Goal: Information Seeking & Learning: Learn about a topic

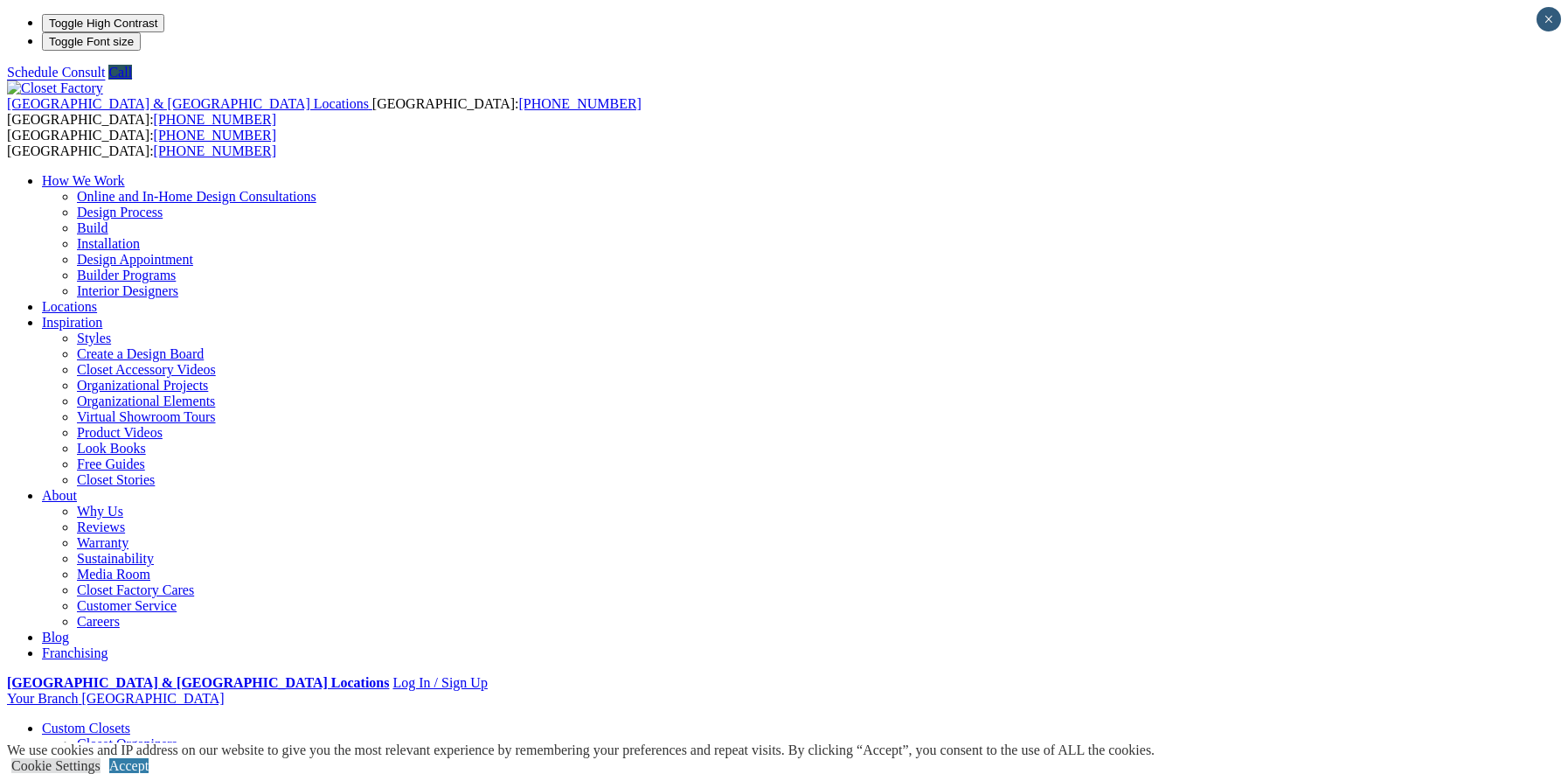
type input "*****"
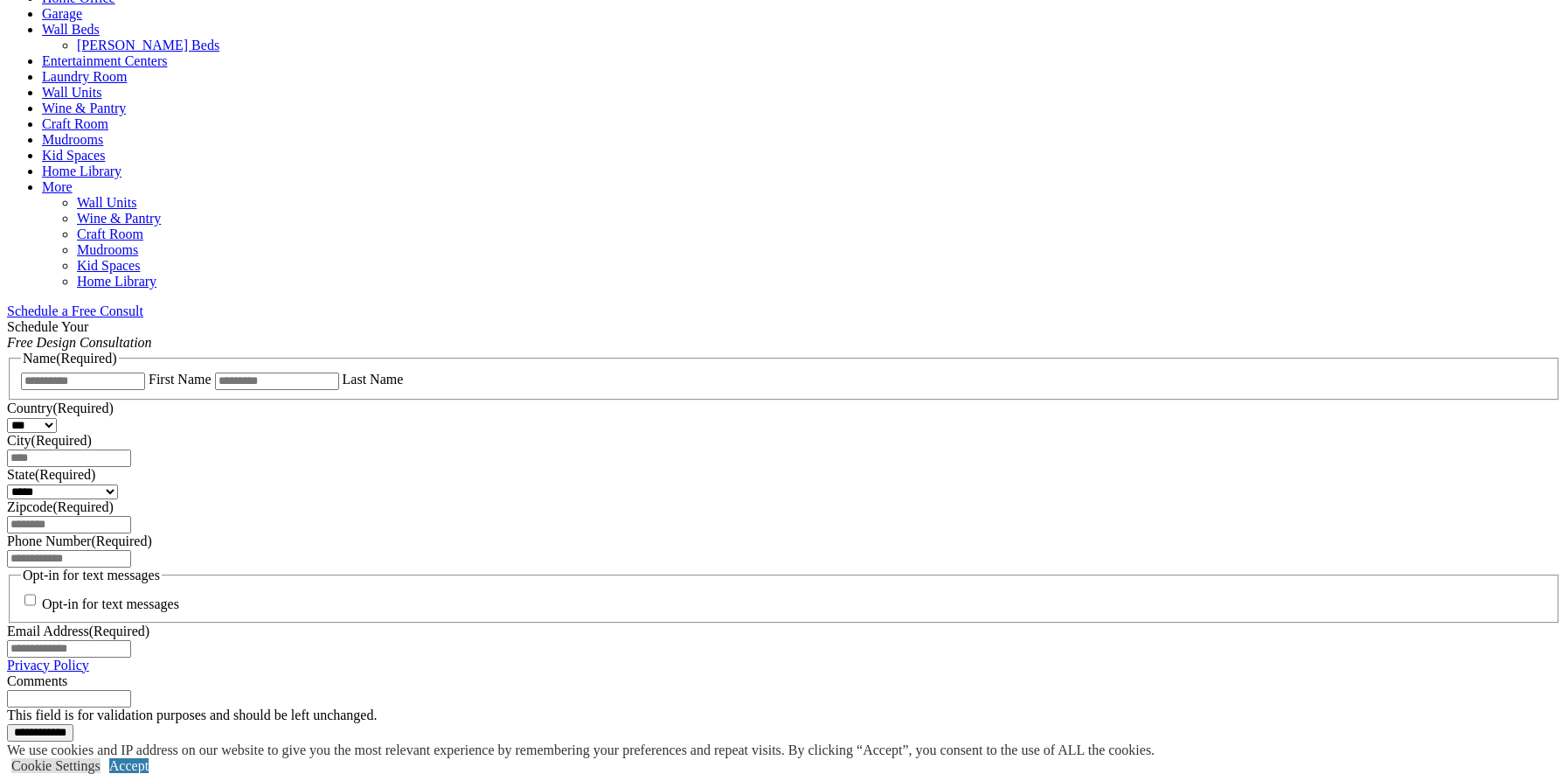
scroll to position [874, 0]
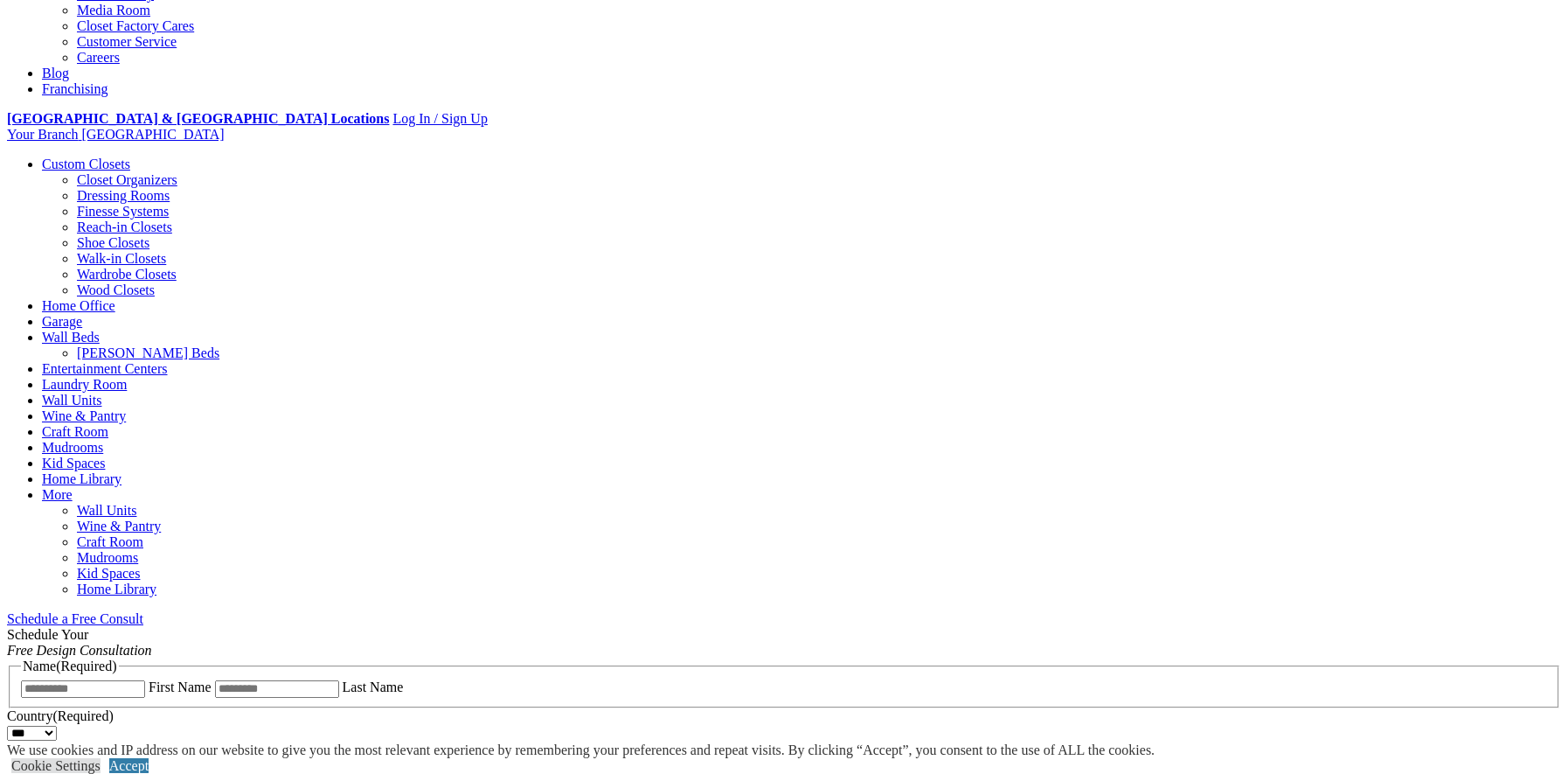
scroll to position [350, 0]
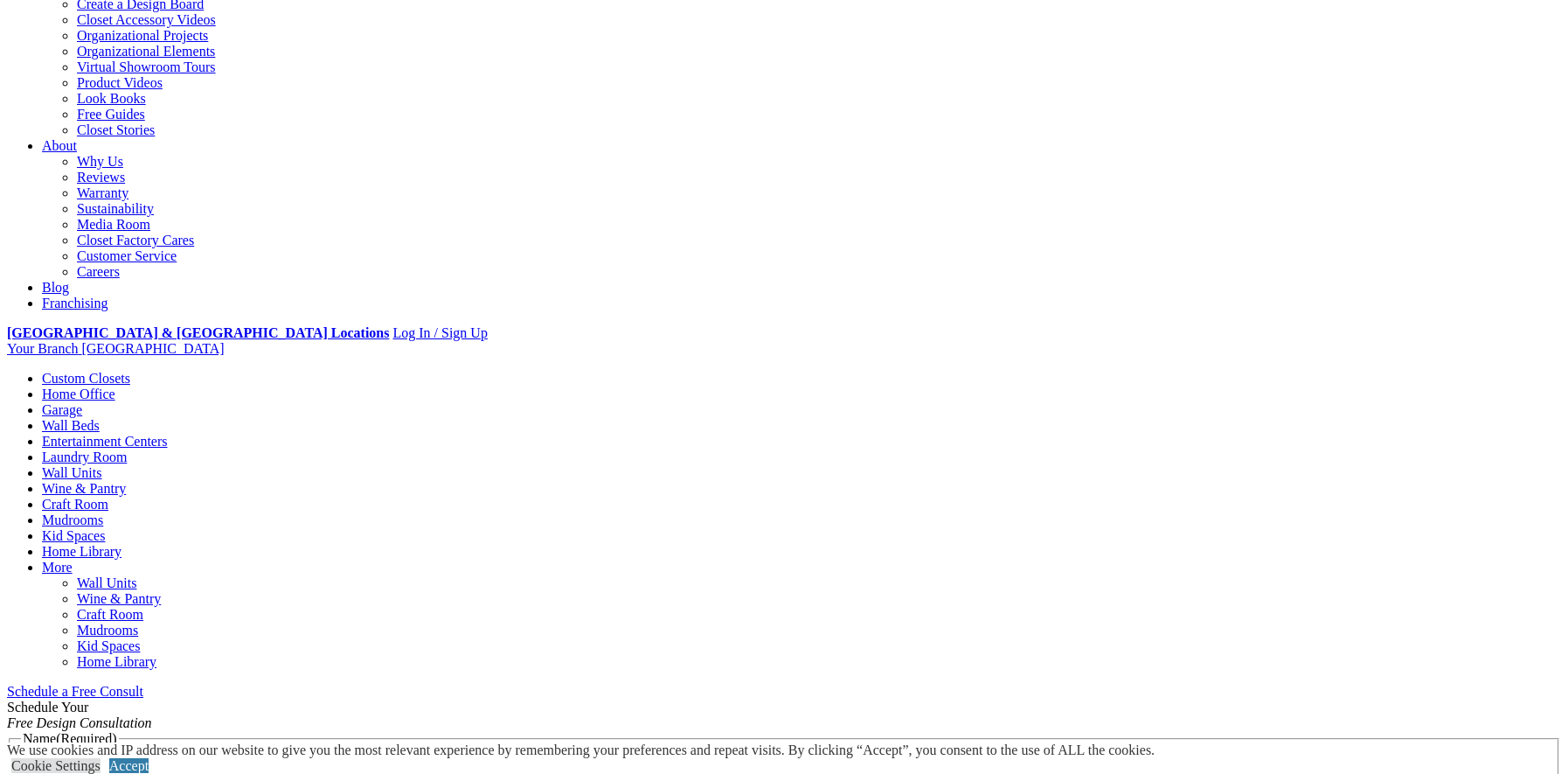
click at [115, 387] on link "Home Office" at bounding box center [79, 394] width 73 height 15
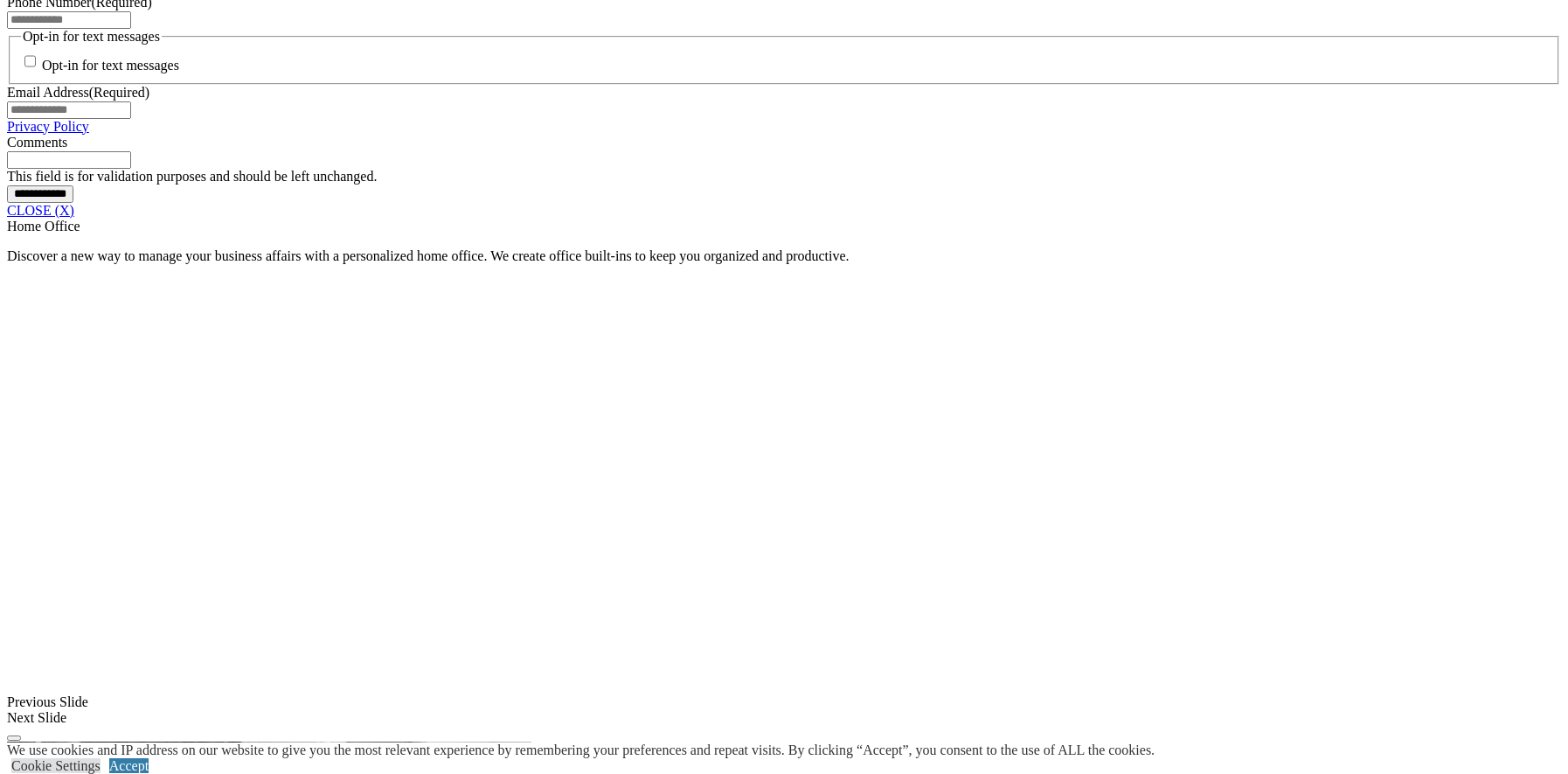
scroll to position [1399, 0]
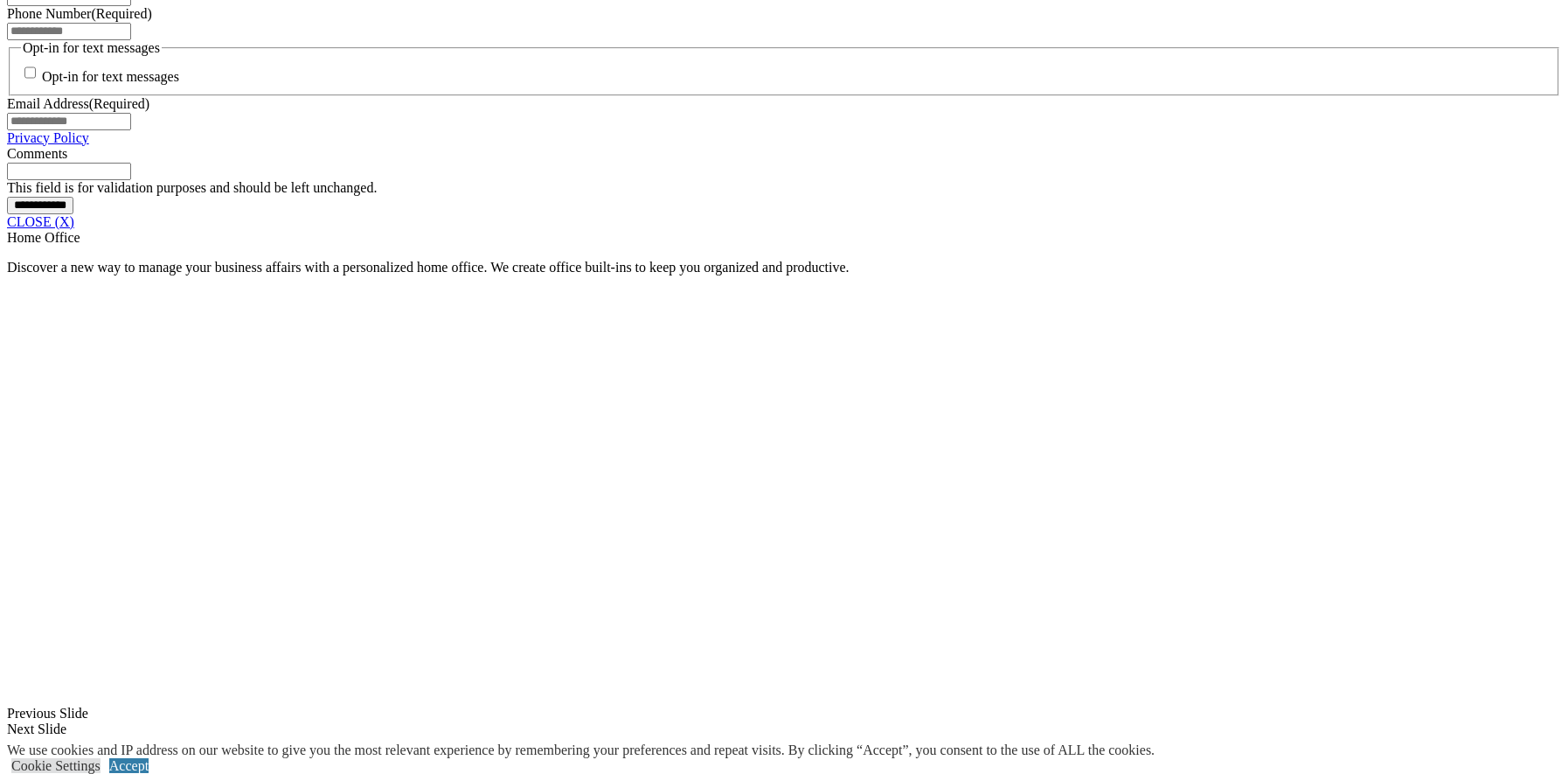
click at [74, 229] on link "CLOSE (X)" at bounding box center [40, 221] width 67 height 15
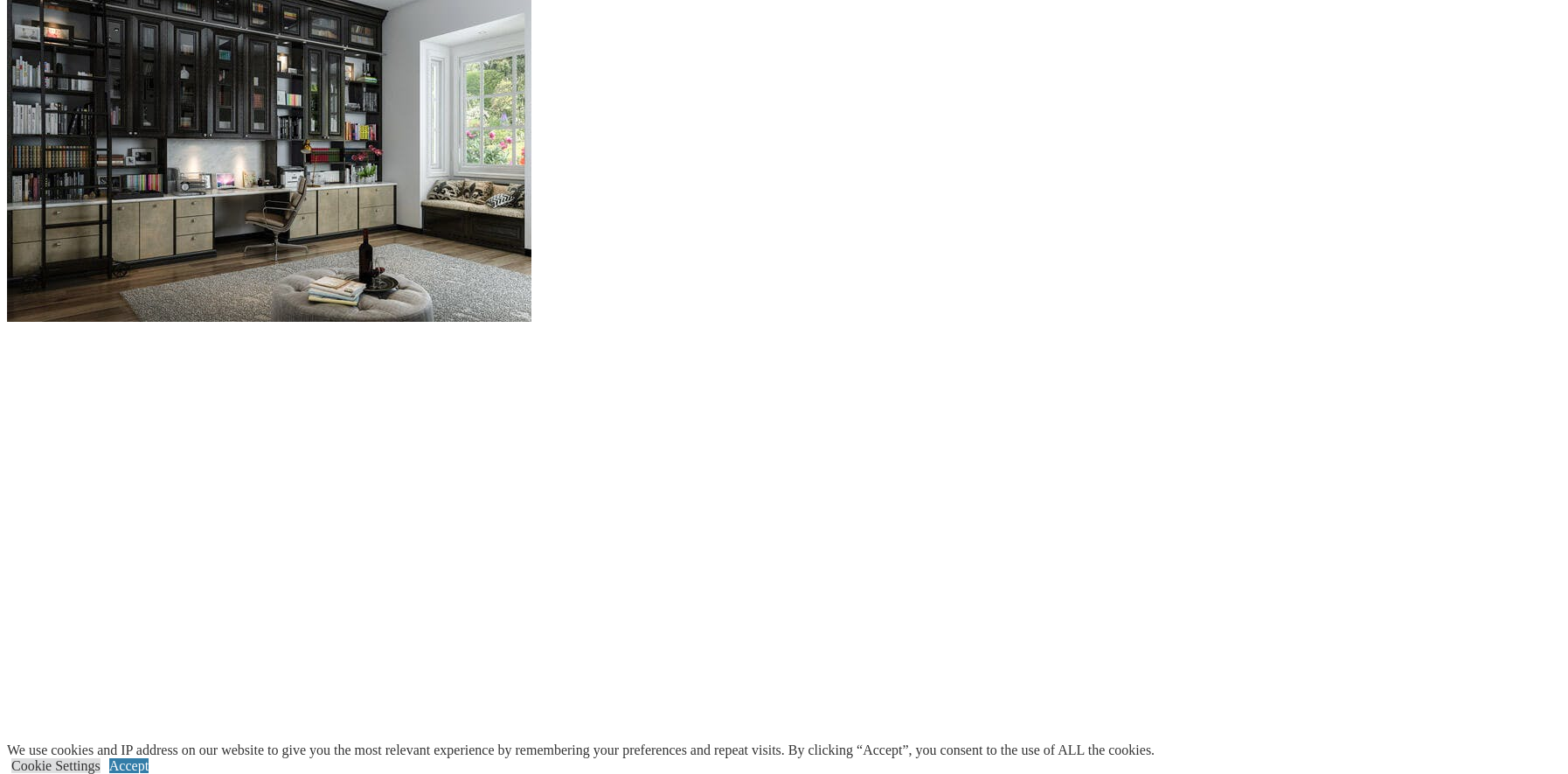
scroll to position [1748, 0]
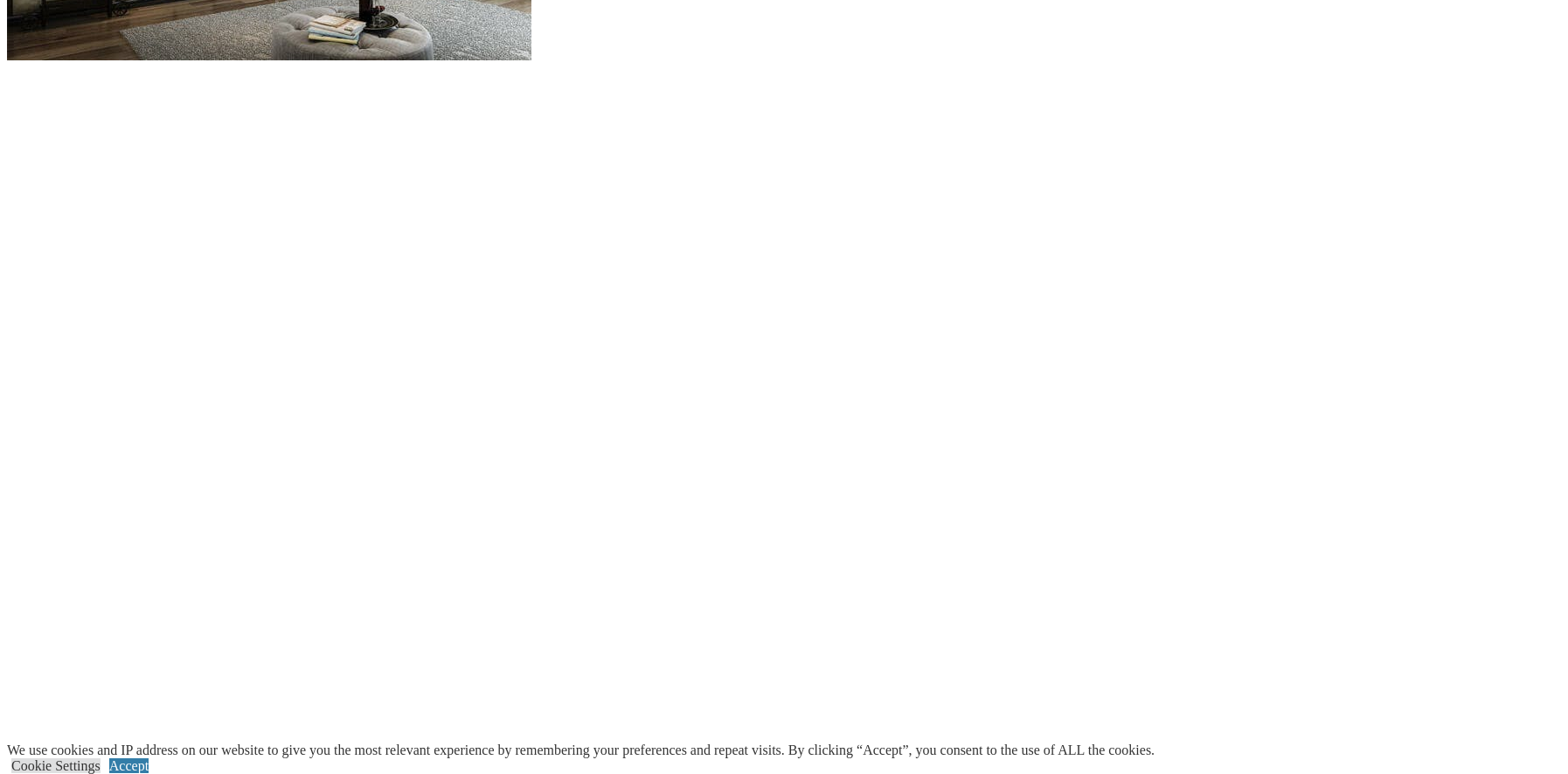
scroll to position [2010, 0]
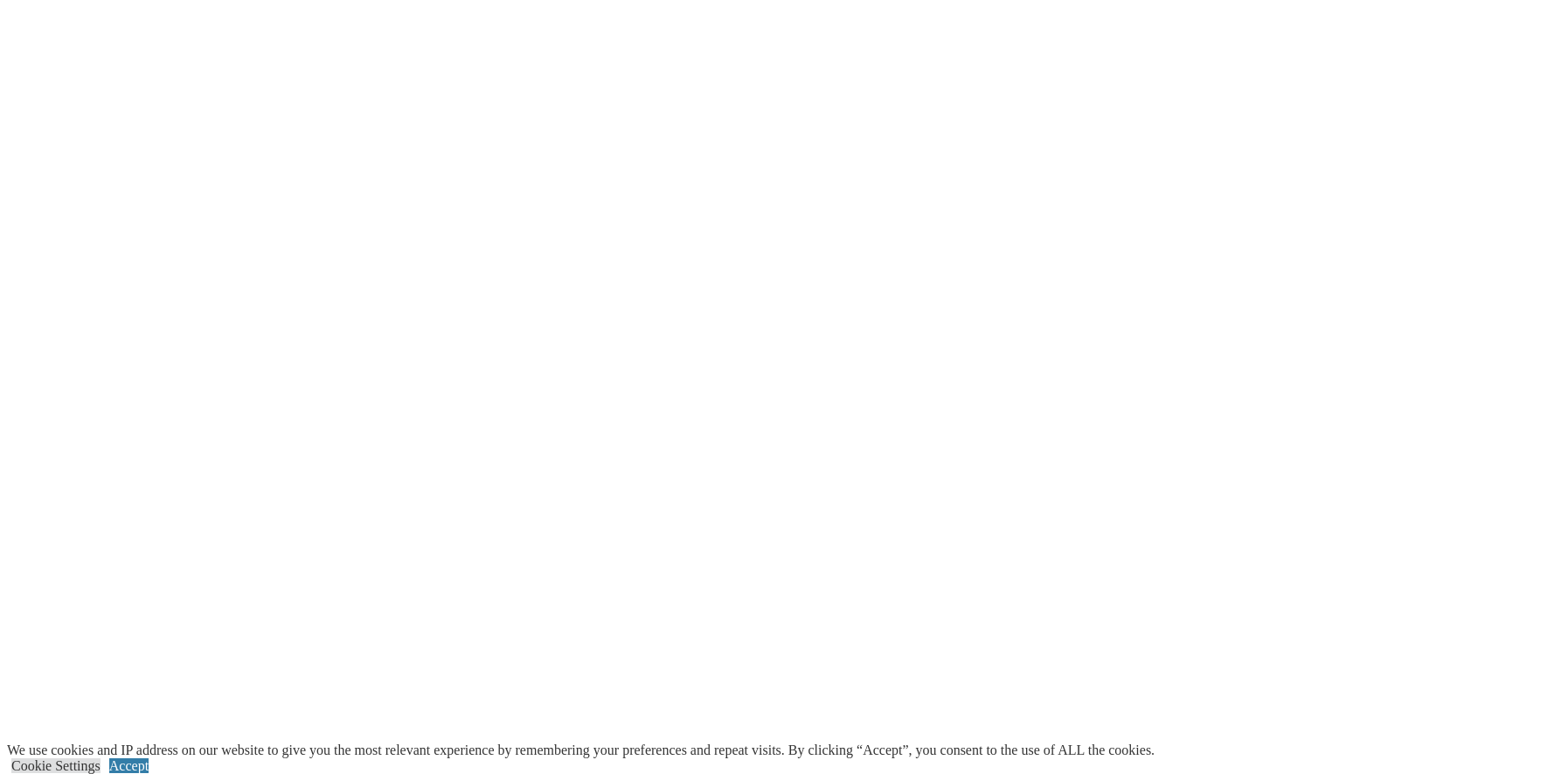
scroll to position [2884, 0]
